Goal: Find specific page/section: Find specific page/section

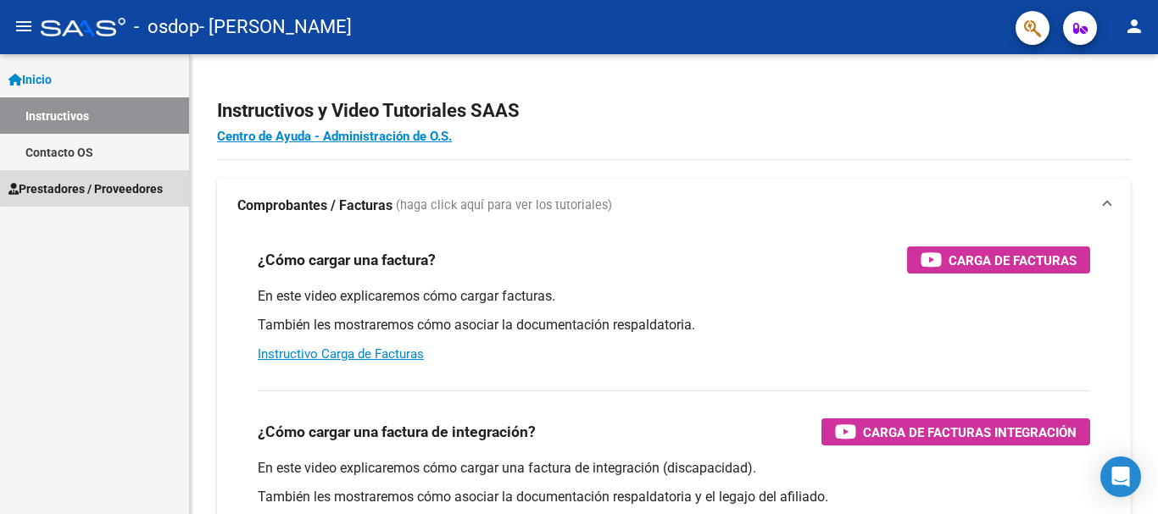
click at [97, 184] on span "Prestadores / Proveedores" at bounding box center [85, 189] width 154 height 19
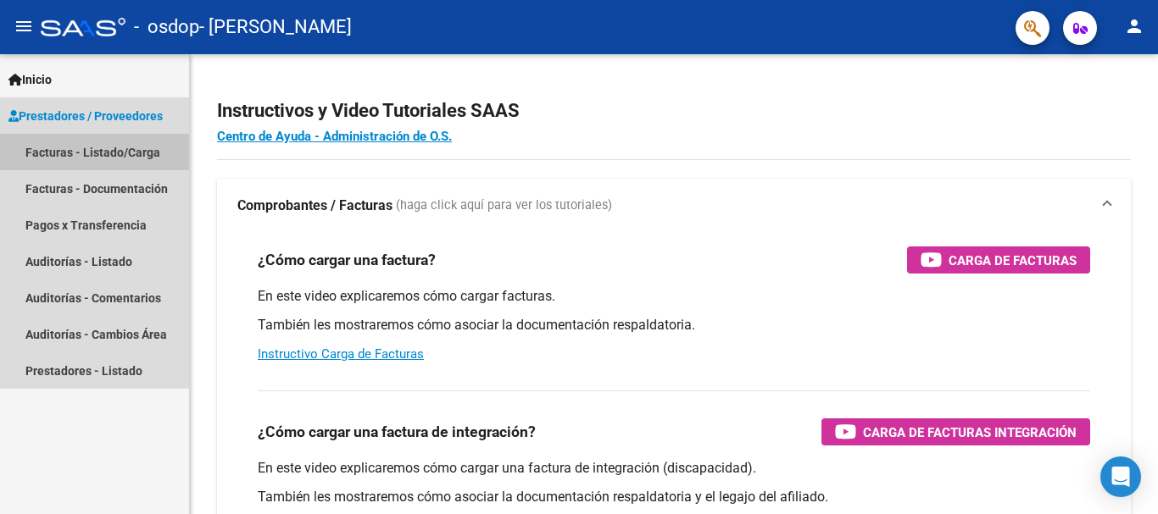
click at [112, 147] on link "Facturas - Listado/Carga" at bounding box center [94, 152] width 189 height 36
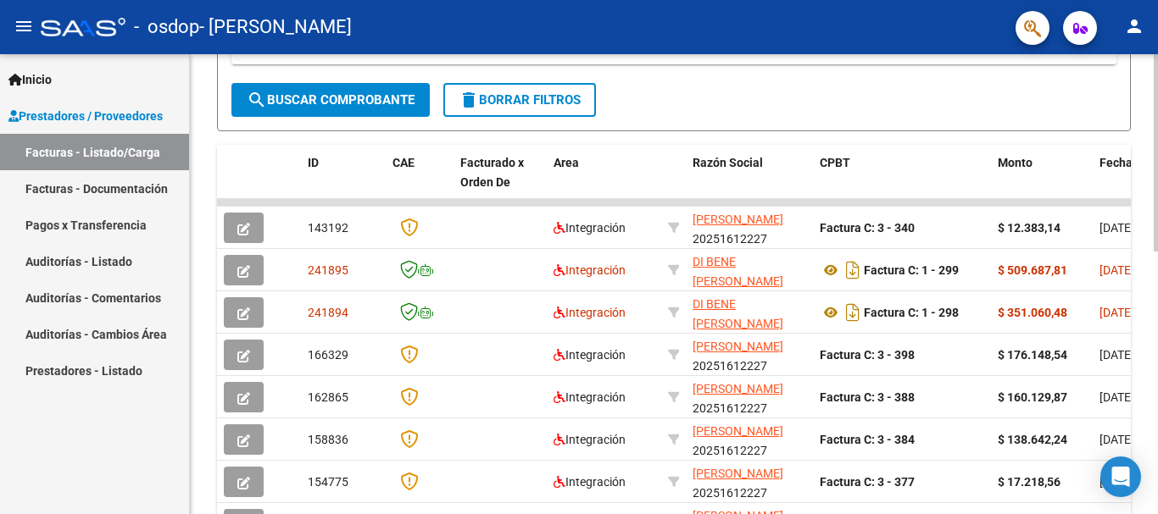
scroll to position [380, 0]
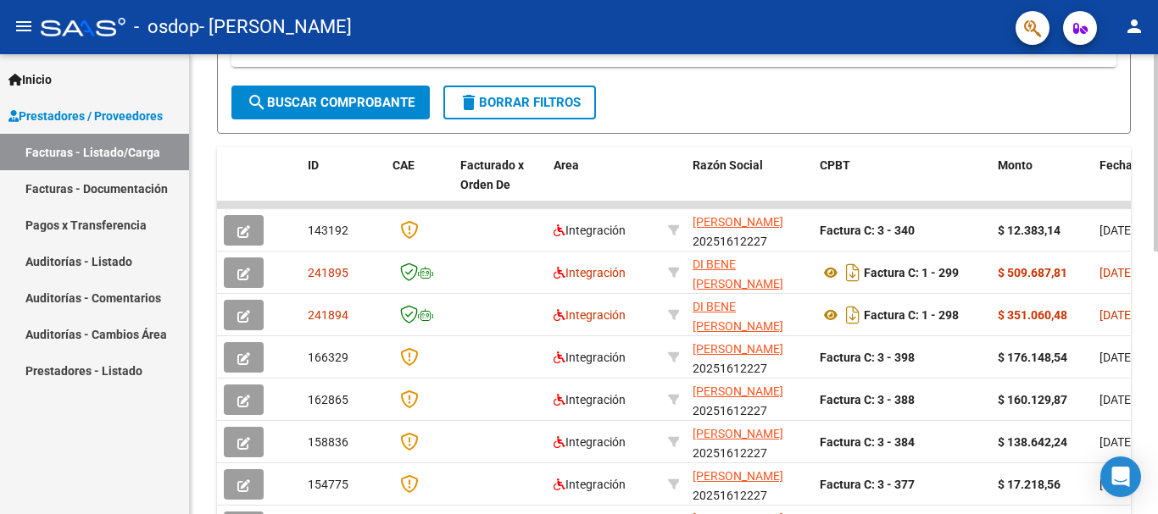
click at [1157, 379] on div at bounding box center [1155, 318] width 4 height 197
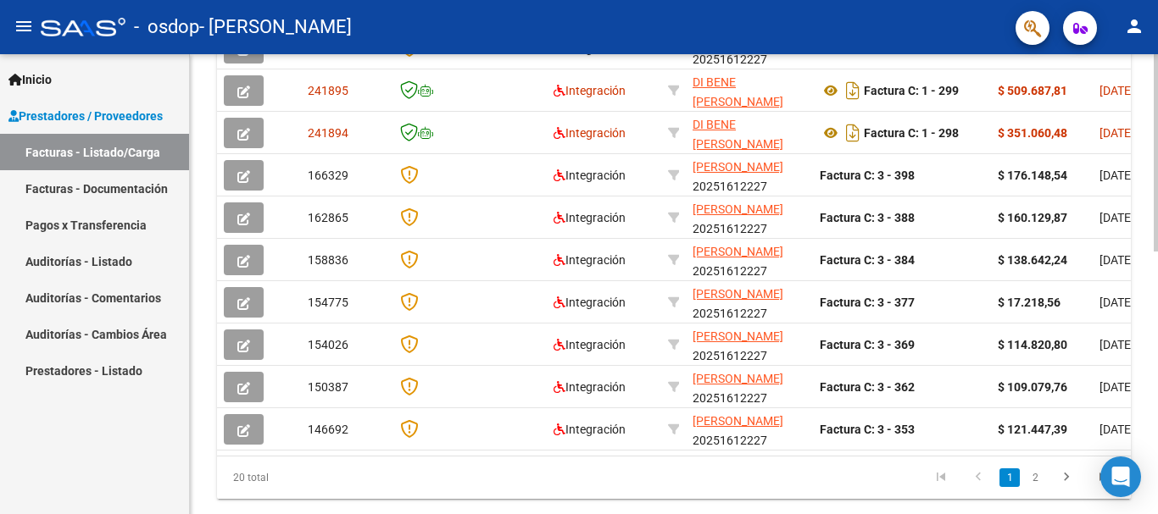
scroll to position [564, 0]
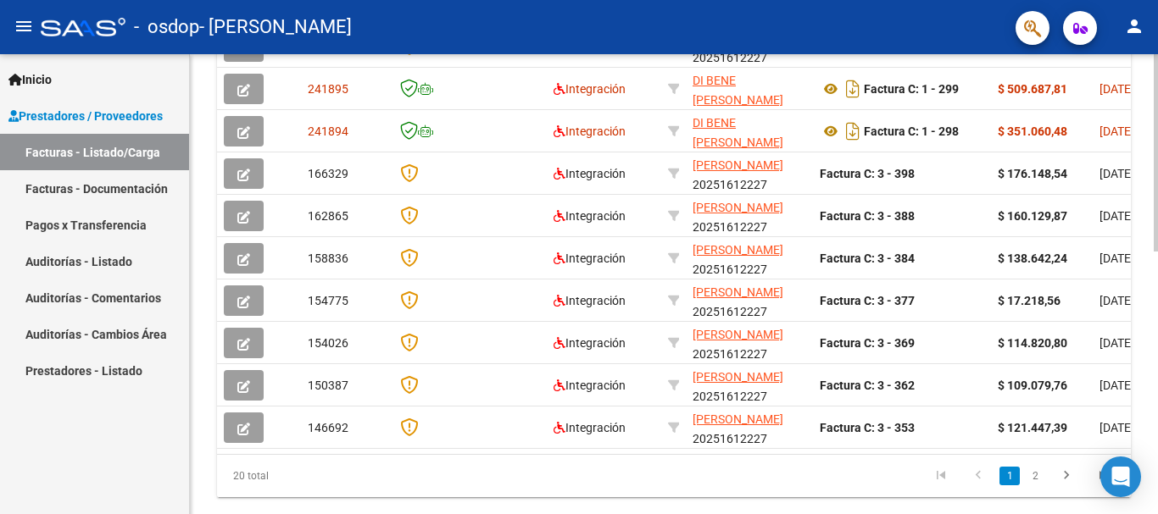
click at [1157, 330] on div at bounding box center [1155, 399] width 4 height 197
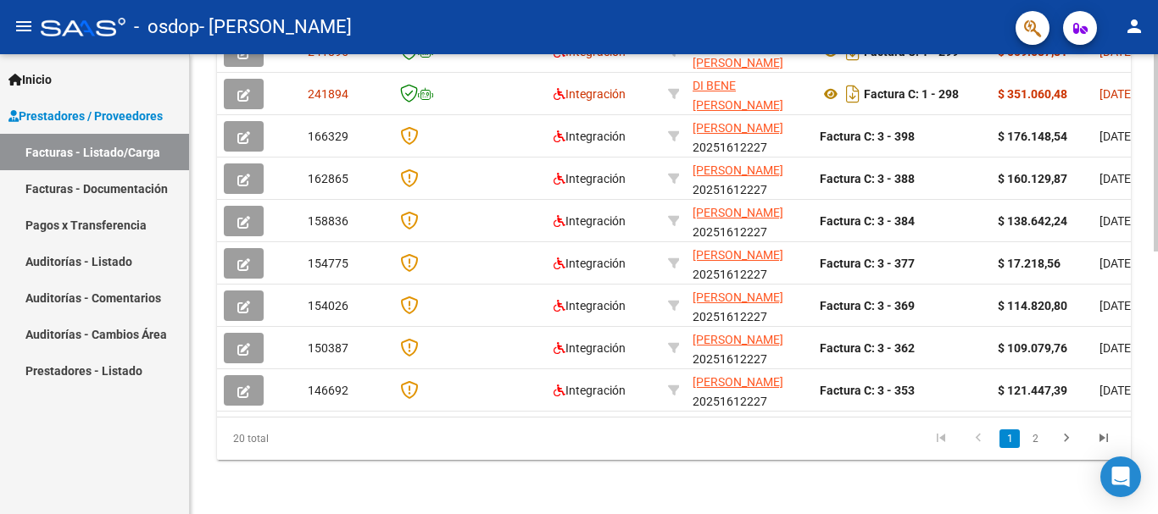
scroll to position [614, 0]
click at [1157, 464] on div at bounding box center [1155, 415] width 4 height 197
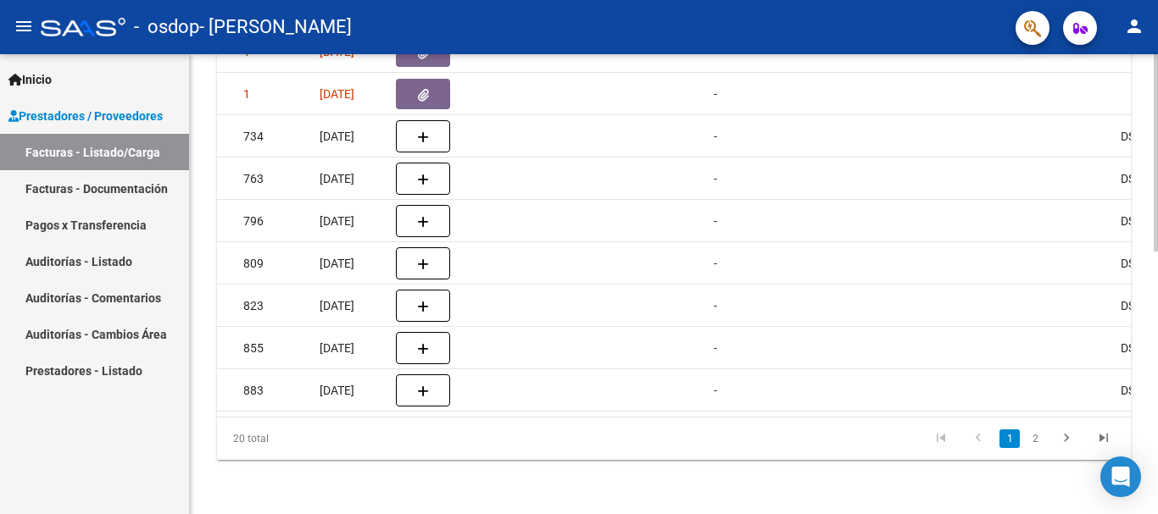
click at [1157, 425] on div at bounding box center [1155, 415] width 4 height 197
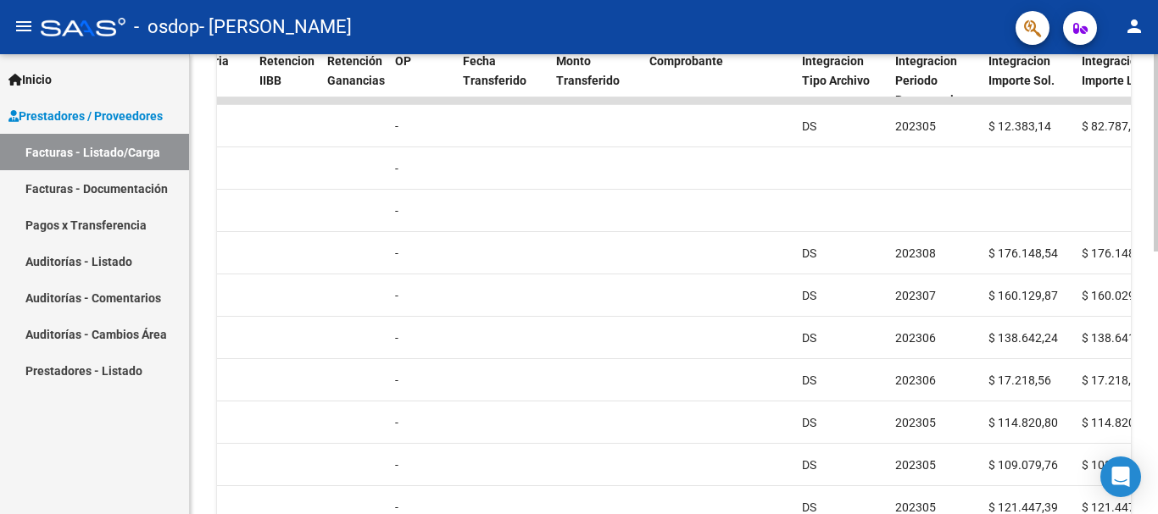
scroll to position [486, 0]
click at [1157, 299] on div at bounding box center [1155, 365] width 4 height 197
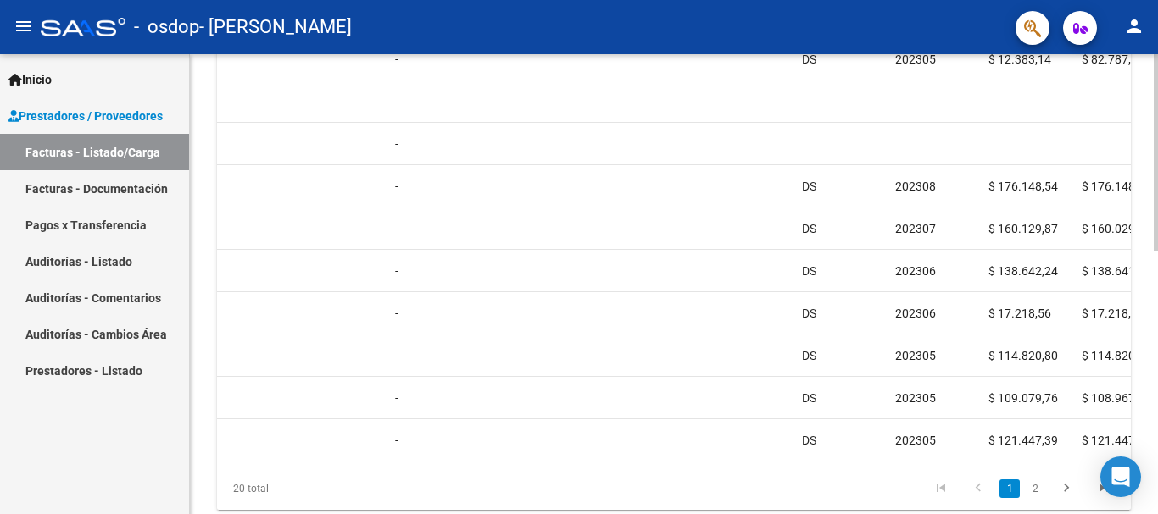
scroll to position [614, 0]
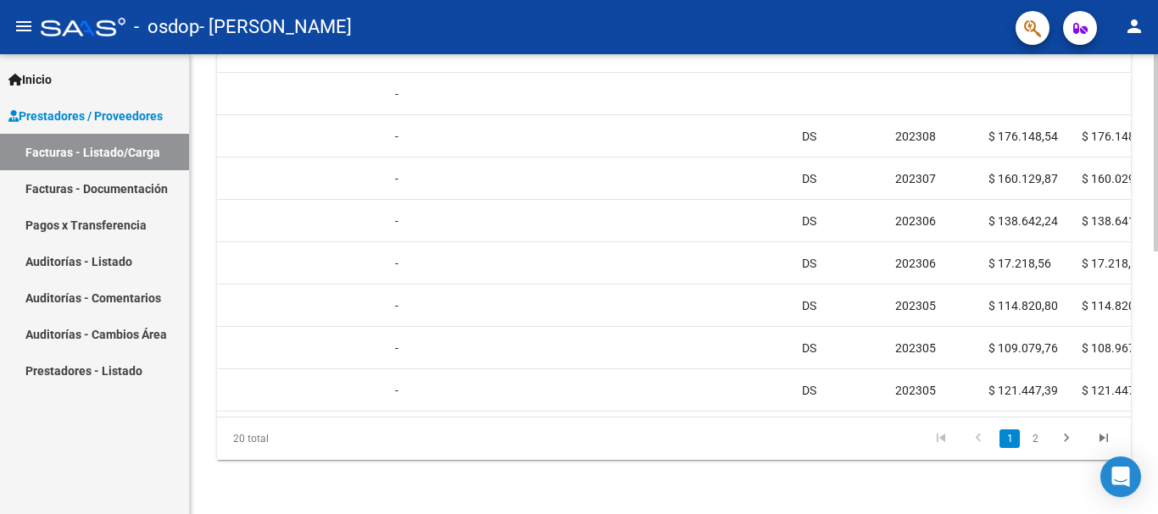
click at [1157, 367] on div at bounding box center [1155, 415] width 4 height 197
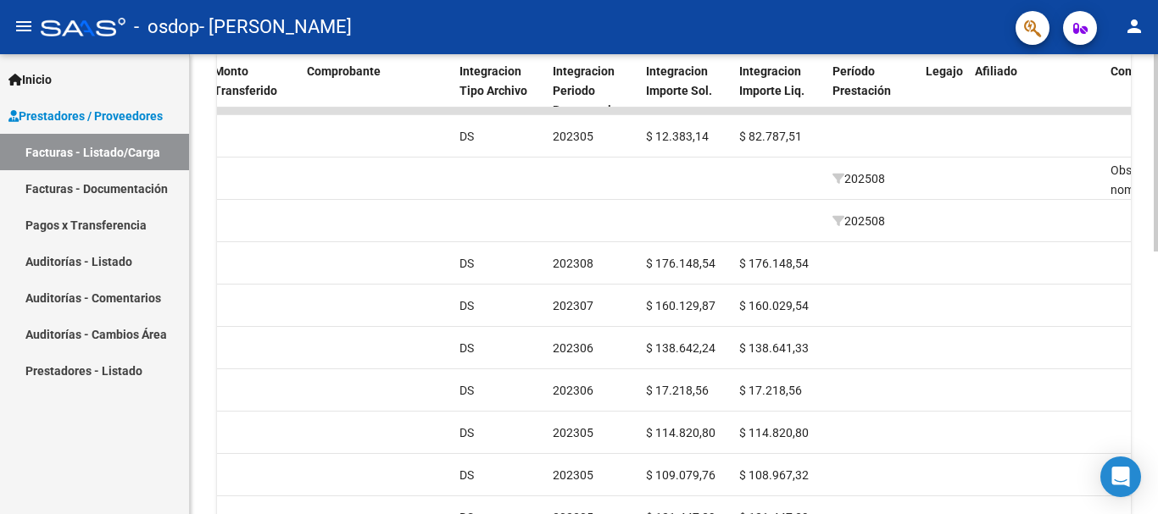
scroll to position [514, 0]
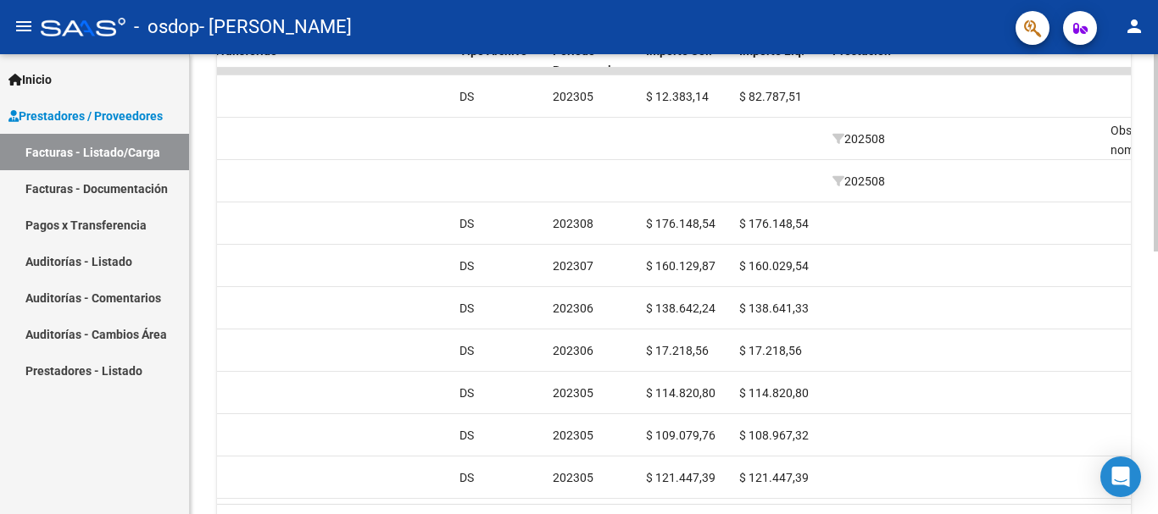
click at [1150, 317] on div "Video tutorial PRESTADORES -> Listado de CPBTs Emitidos por Prestadores / Prove…" at bounding box center [676, 71] width 972 height 1061
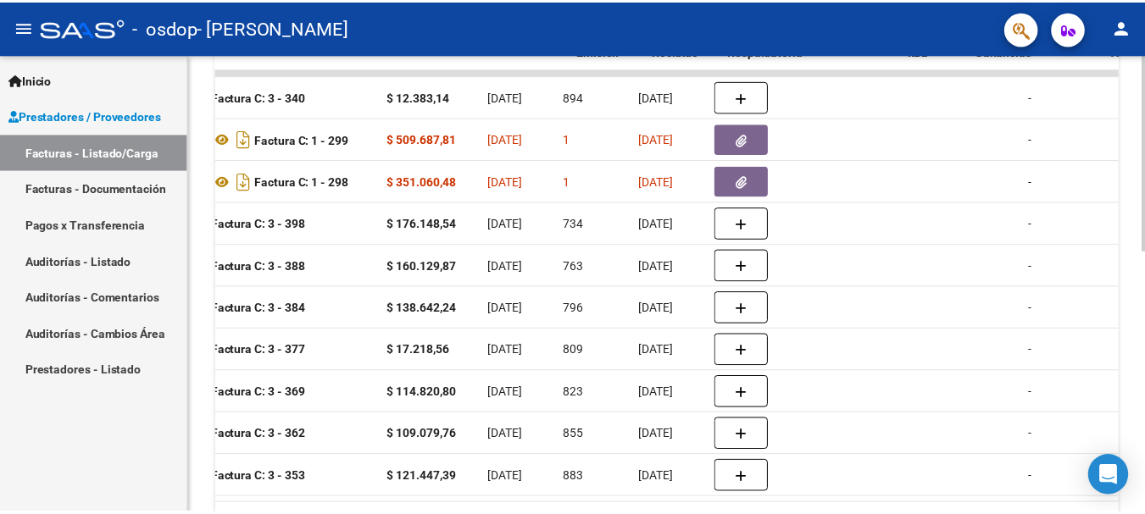
scroll to position [0, 0]
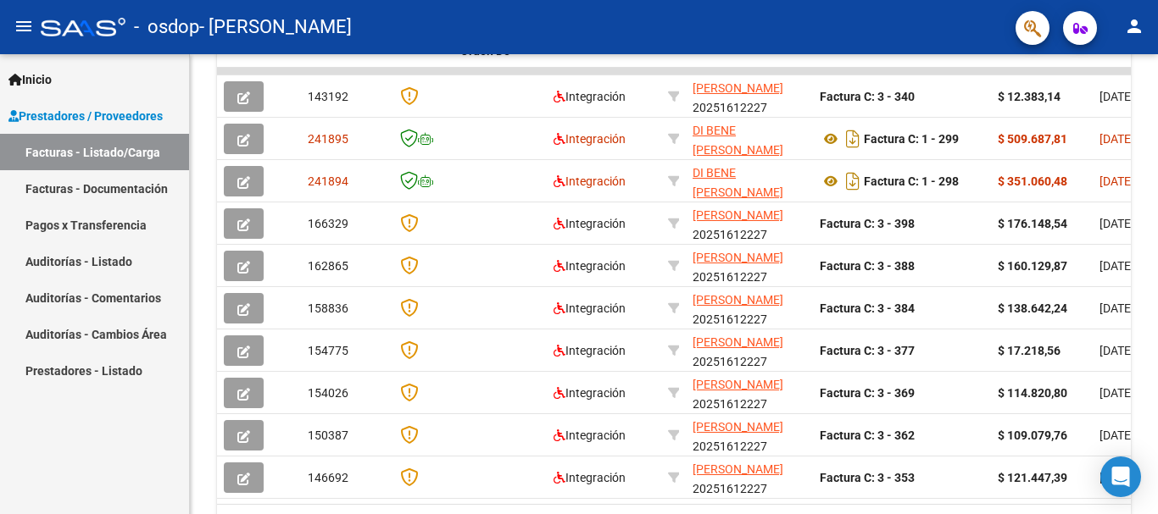
click at [1079, 23] on icon "button" at bounding box center [1080, 28] width 14 height 13
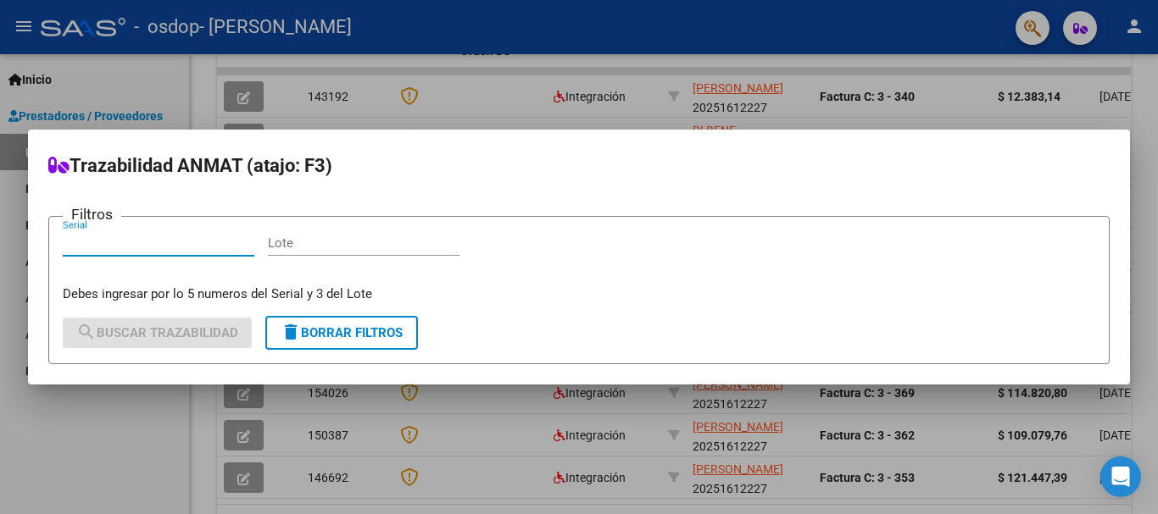
click at [969, 106] on div at bounding box center [579, 257] width 1158 height 514
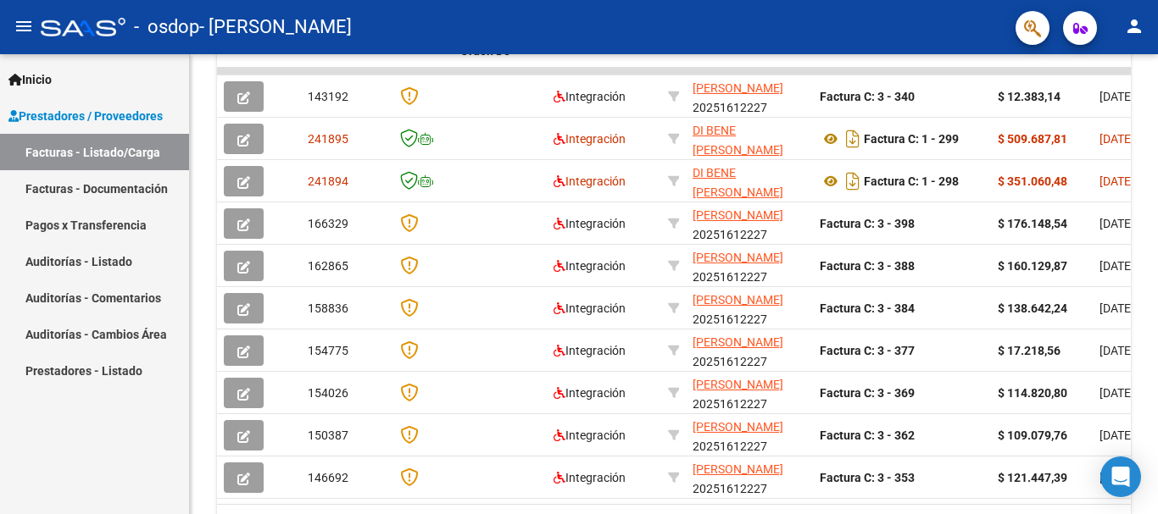
click at [1140, 19] on mat-icon "person" at bounding box center [1134, 26] width 20 height 20
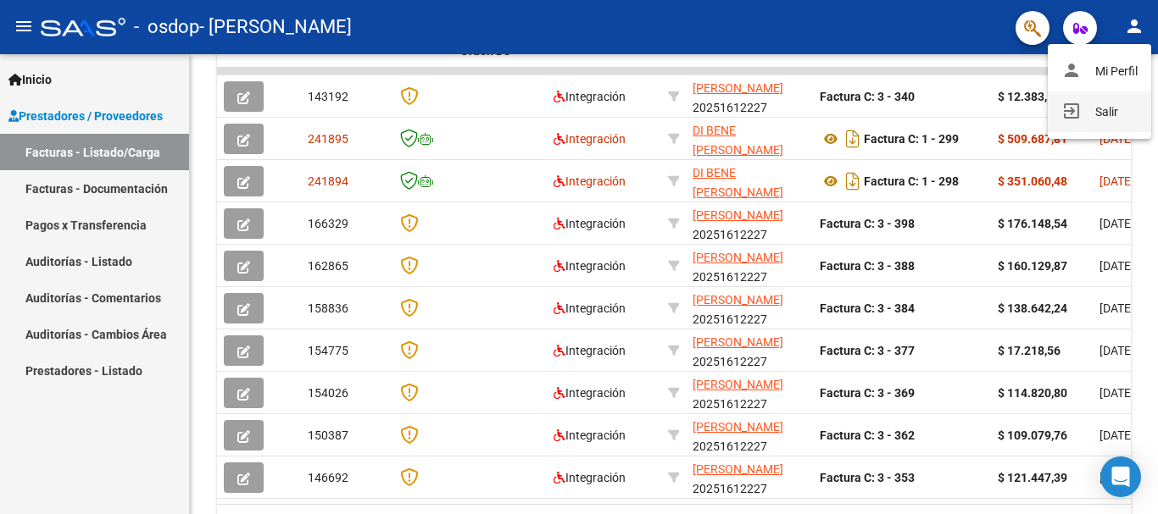
click at [1103, 108] on button "exit_to_app Salir" at bounding box center [1098, 112] width 103 height 41
